Goal: Task Accomplishment & Management: Use online tool/utility

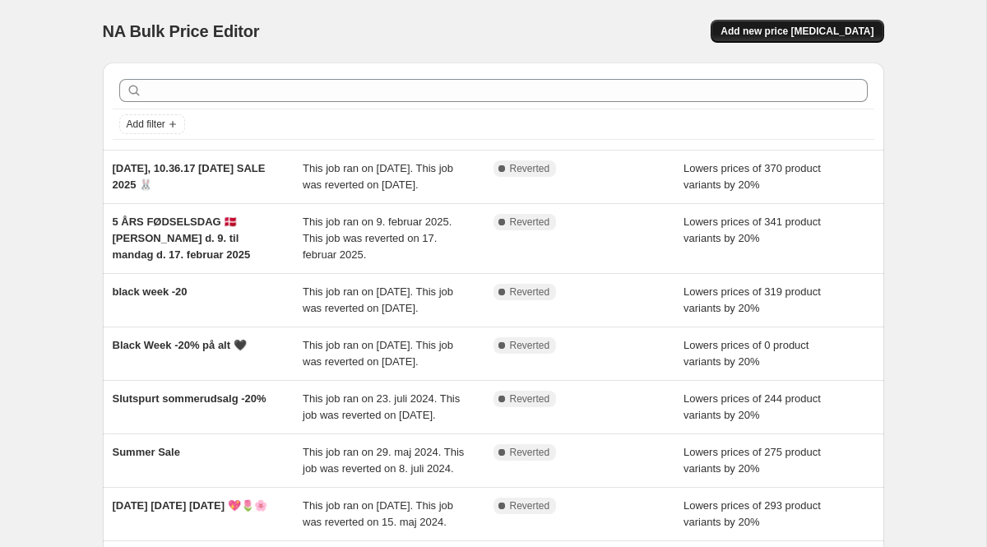
click at [802, 30] on span "Add new price [MEDICAL_DATA]" at bounding box center [796, 31] width 153 height 13
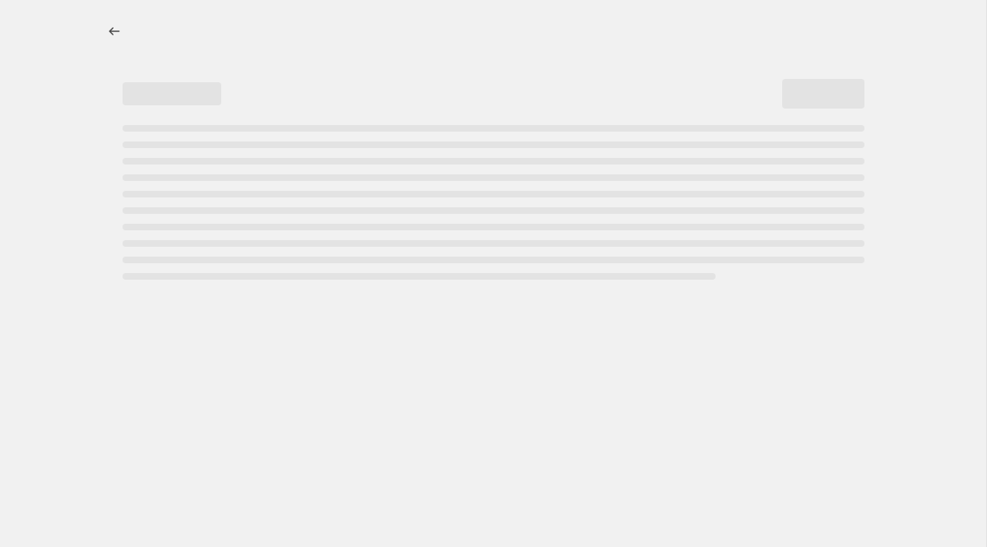
select select "percentage"
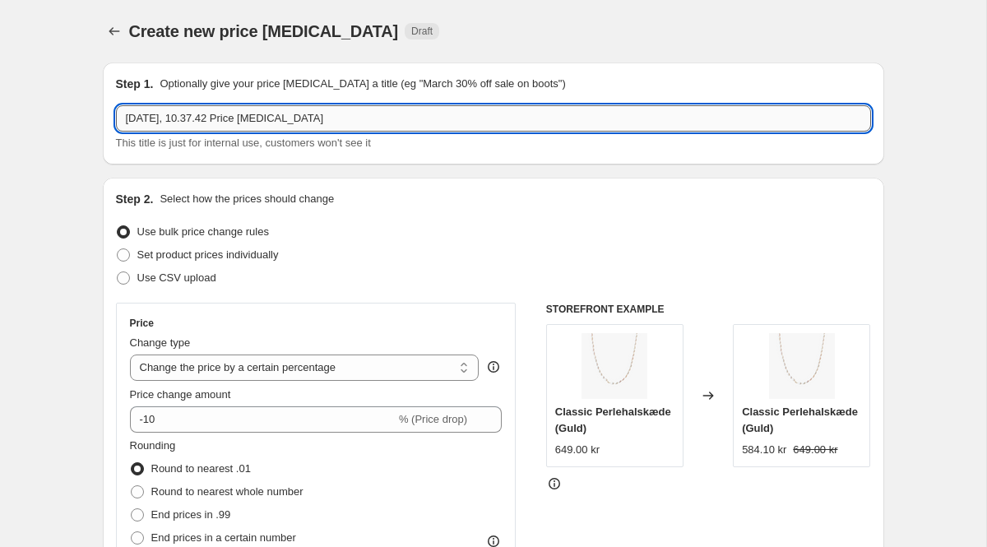
drag, startPoint x: 341, startPoint y: 116, endPoint x: 195, endPoint y: 113, distance: 146.4
click at [195, 113] on input "[DATE], 10.37.42 Price [MEDICAL_DATA]" at bounding box center [493, 118] width 755 height 26
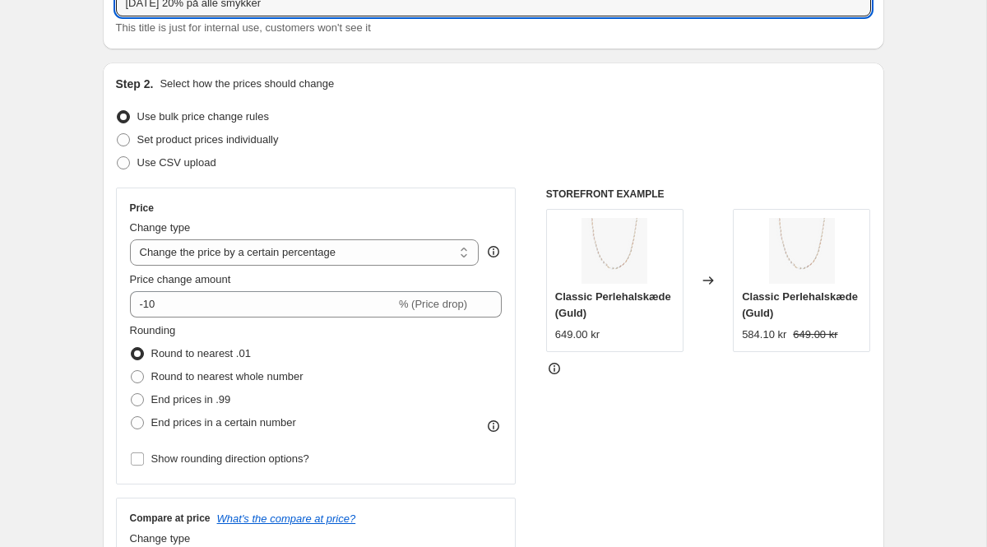
scroll to position [113, 0]
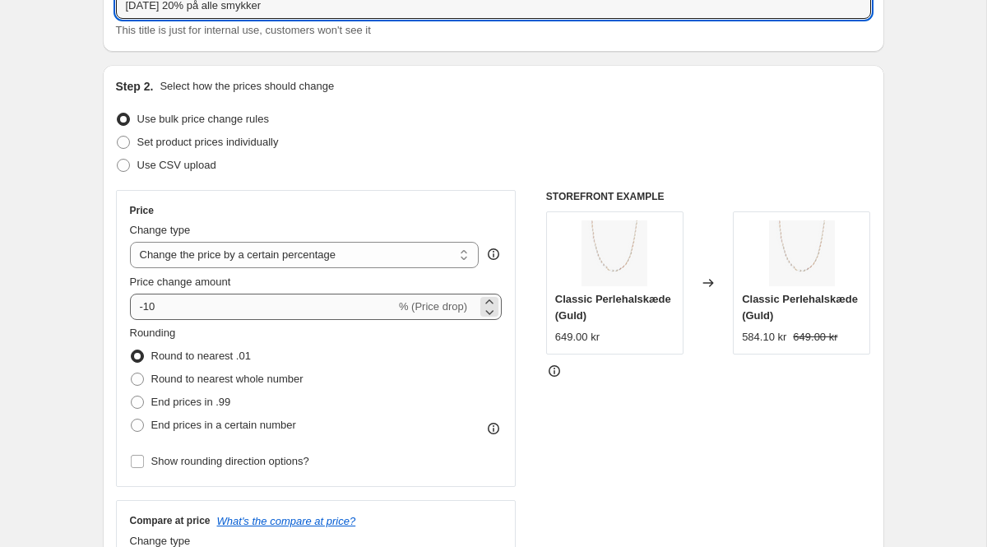
type input "[DATE] 20% på alle smykker"
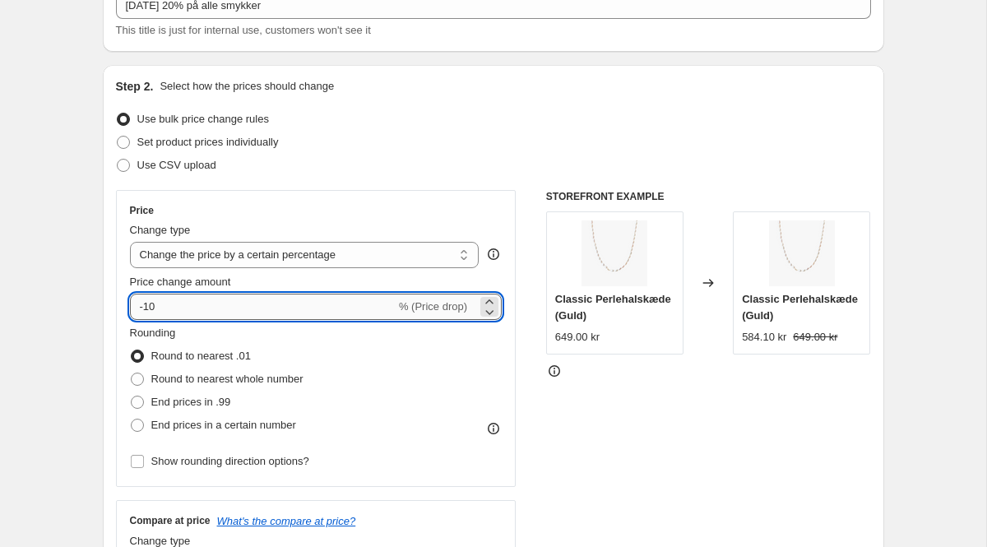
click at [180, 307] on input "-10" at bounding box center [263, 307] width 266 height 26
type input "-1"
type input "-20"
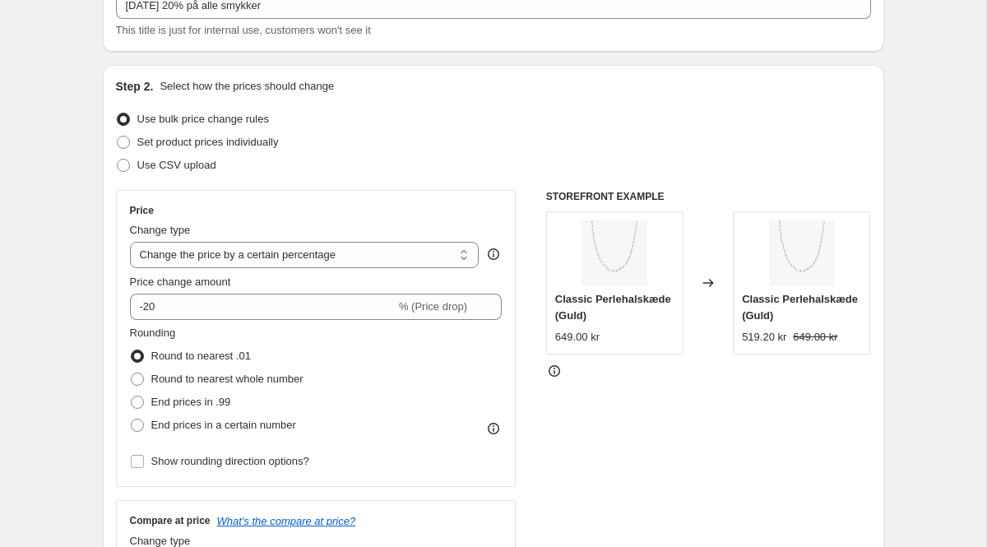
click at [252, 209] on div "Price" at bounding box center [316, 210] width 372 height 13
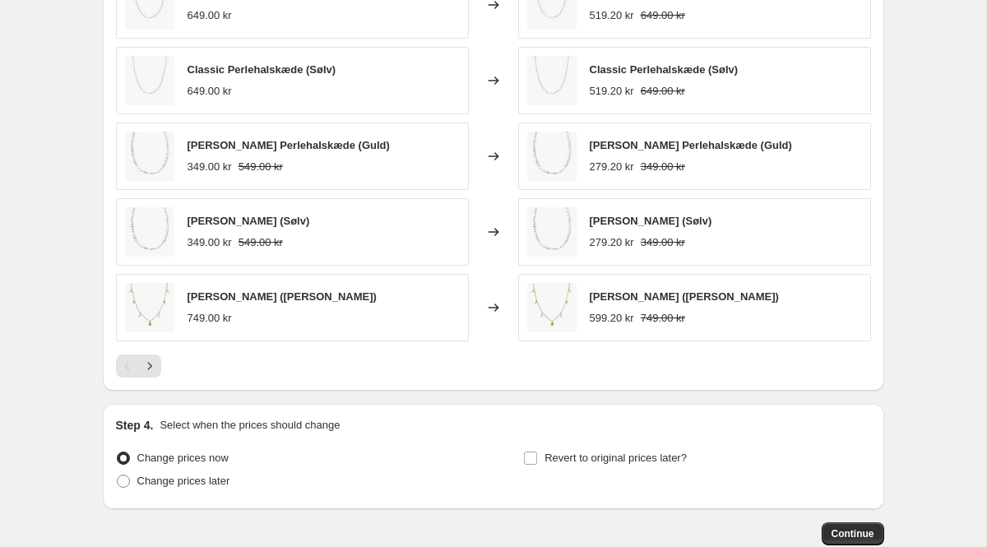
scroll to position [1097, 0]
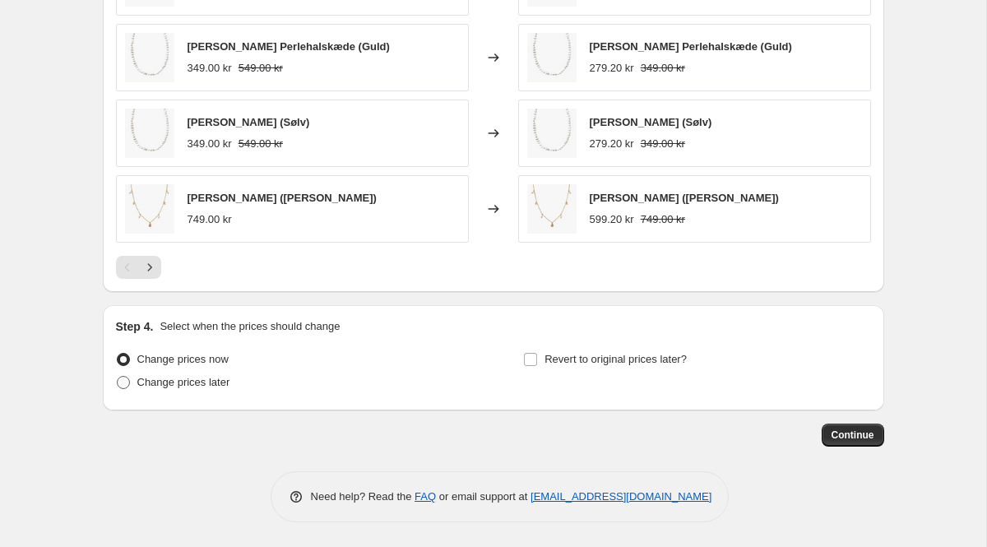
click at [199, 383] on span "Change prices later" at bounding box center [183, 382] width 93 height 12
click at [118, 377] on input "Change prices later" at bounding box center [117, 376] width 1 height 1
radio input "true"
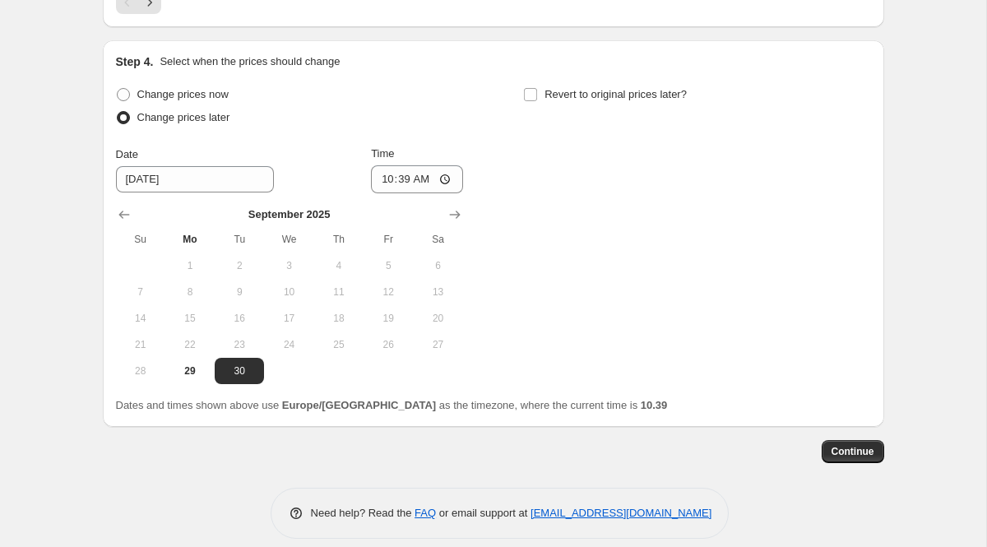
scroll to position [1363, 0]
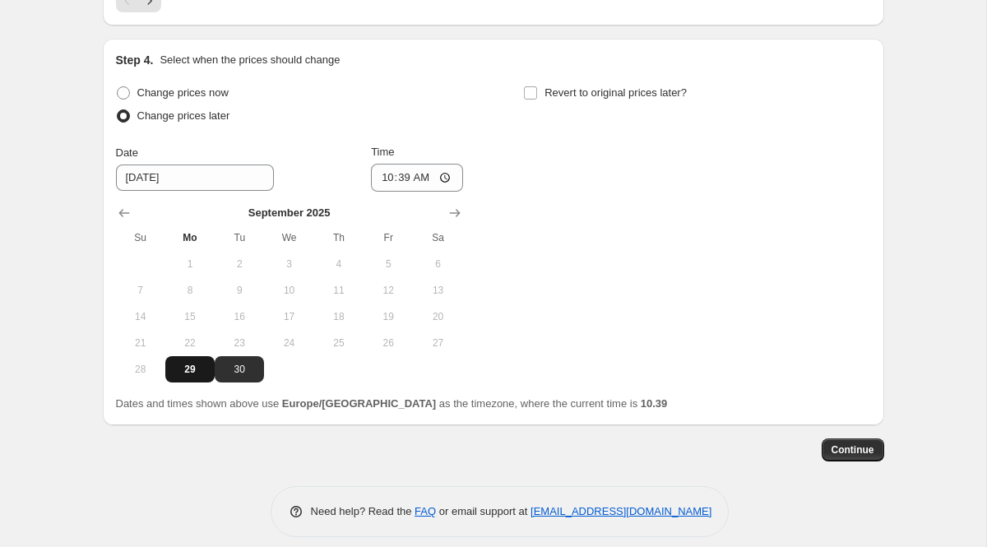
click at [187, 374] on span "29" at bounding box center [190, 369] width 36 height 13
type input "[DATE]"
click at [402, 177] on input "10:39" at bounding box center [417, 178] width 92 height 28
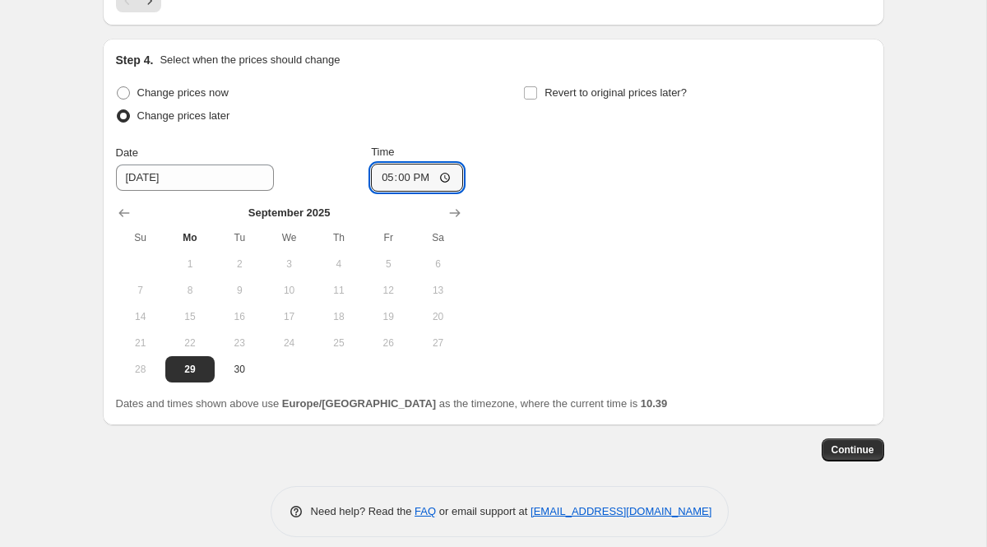
type input "17:05"
click at [509, 146] on div "Change prices now Change prices later Date [DATE] Time 17:[DATE] Mo Tu We Th Fr…" at bounding box center [493, 231] width 755 height 301
click at [530, 93] on input "Revert to original prices later?" at bounding box center [530, 92] width 13 height 13
checkbox input "true"
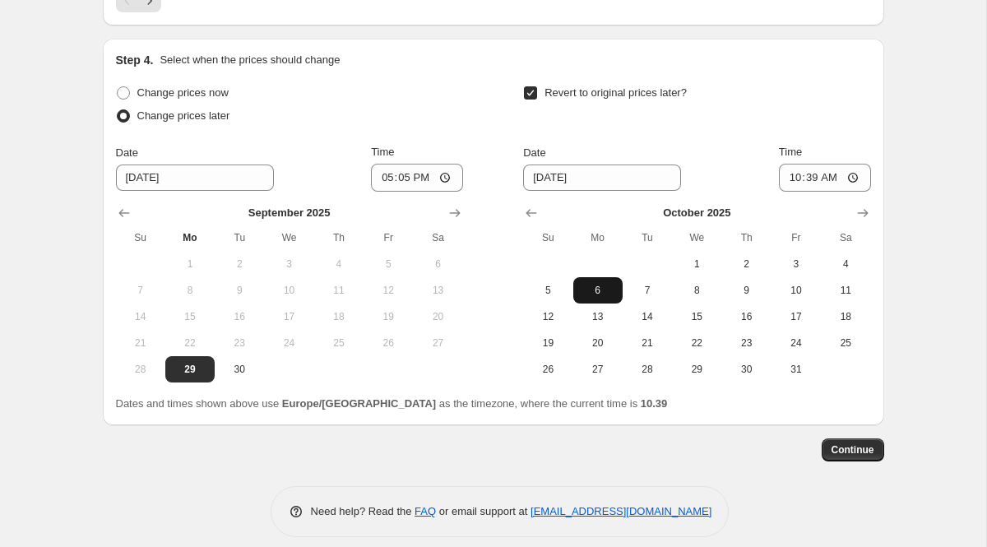
click at [605, 288] on span "6" at bounding box center [598, 290] width 36 height 13
click at [816, 175] on input "10:39" at bounding box center [825, 178] width 92 height 28
type input "23:59"
click at [862, 97] on div "Revert to original prices later?" at bounding box center [696, 105] width 347 height 49
click at [866, 450] on span "Continue" at bounding box center [852, 449] width 43 height 13
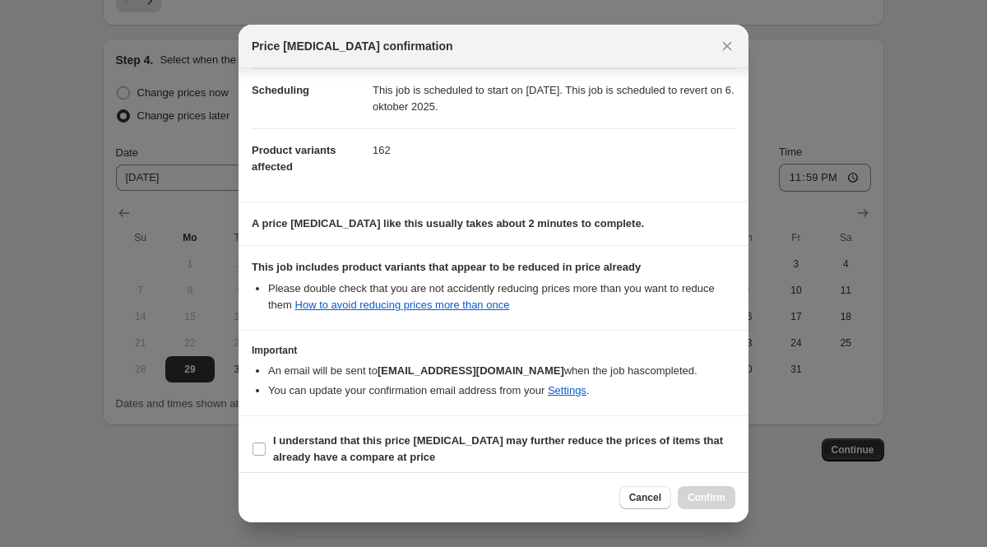
scroll to position [142, 0]
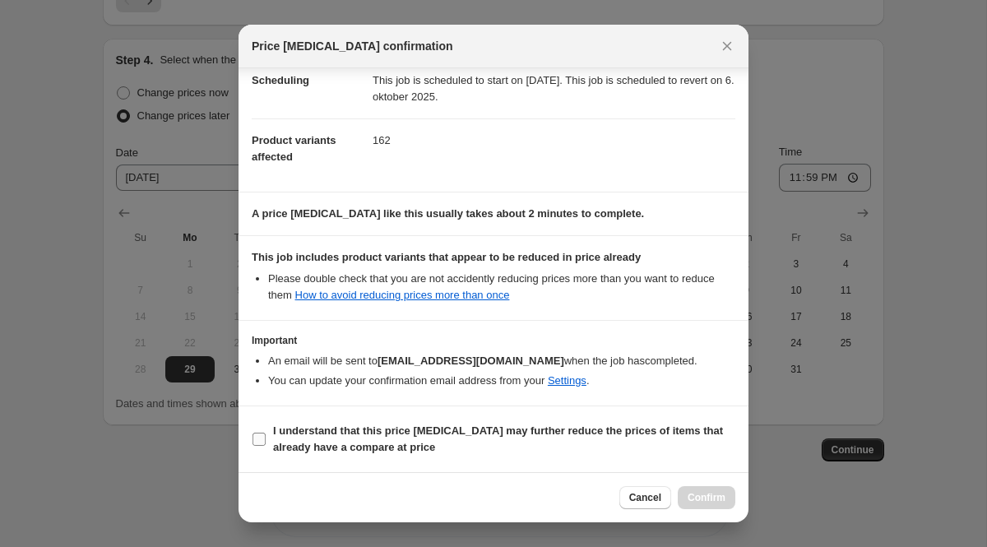
click at [262, 441] on input "I understand that this price [MEDICAL_DATA] may further reduce the prices of it…" at bounding box center [258, 438] width 13 height 13
checkbox input "true"
click at [715, 496] on span "Confirm" at bounding box center [706, 497] width 38 height 13
